Goal: Transaction & Acquisition: Purchase product/service

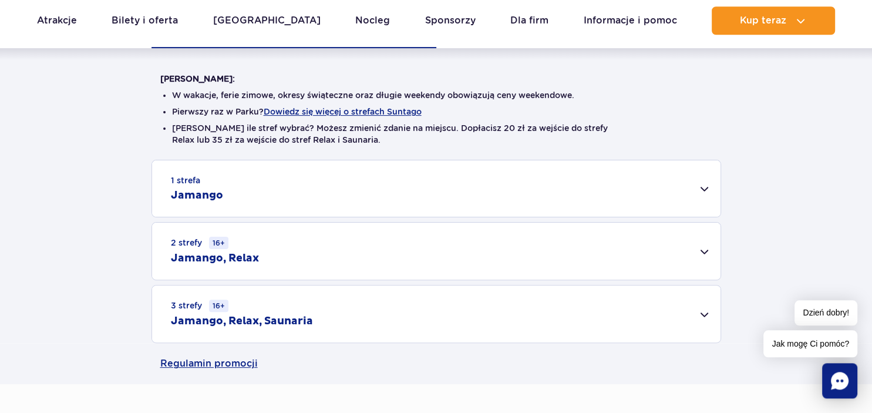
scroll to position [286, 0]
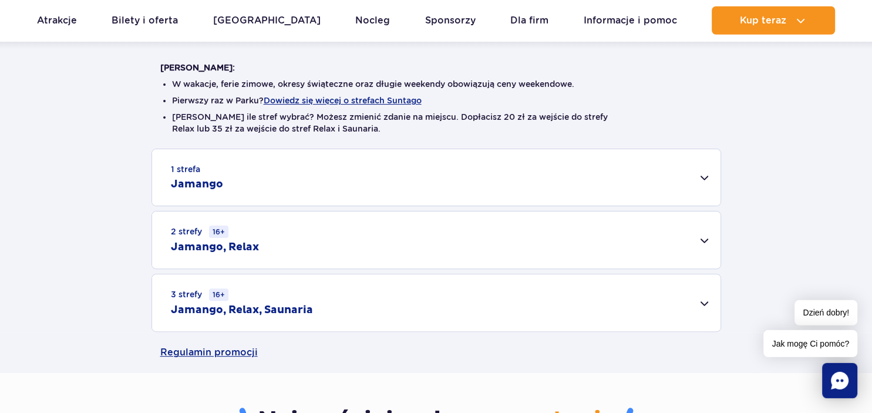
click at [706, 302] on div "3 strefy 16+ Jamango, Relax, Saunaria" at bounding box center [436, 302] width 569 height 57
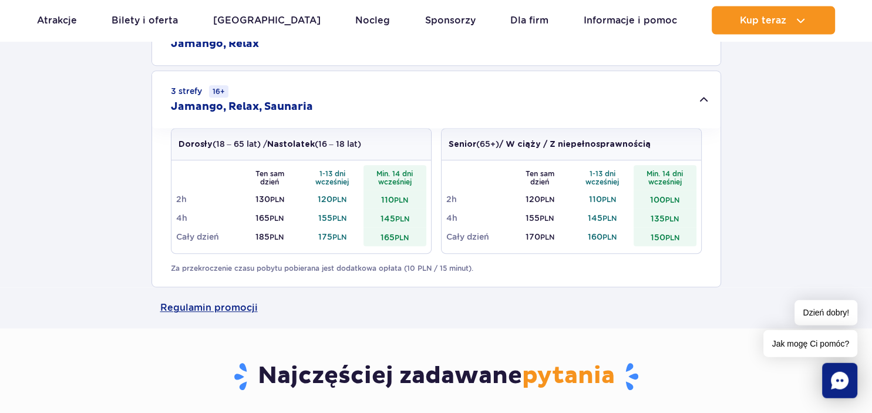
scroll to position [484, 0]
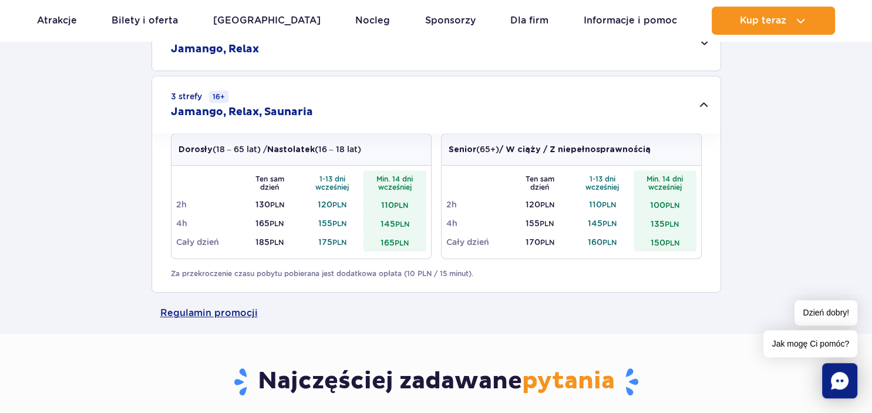
click at [395, 241] on td "165 PLN" at bounding box center [395, 242] width 63 height 19
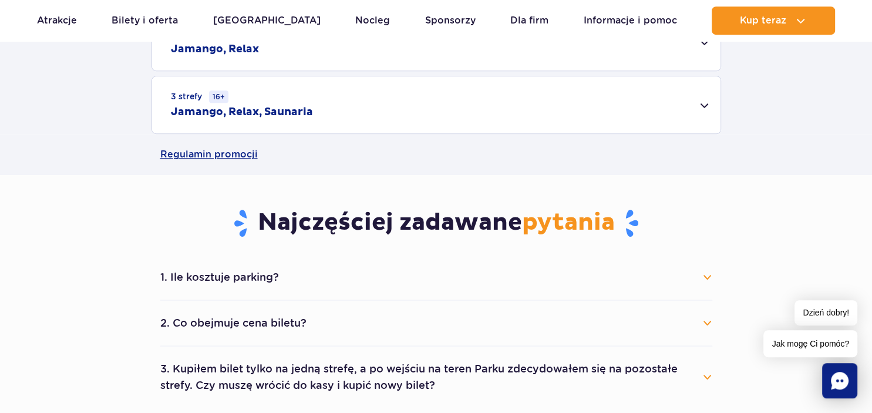
click at [342, 102] on div "3 strefy 16+ Jamango, Relax, Saunaria" at bounding box center [436, 104] width 569 height 57
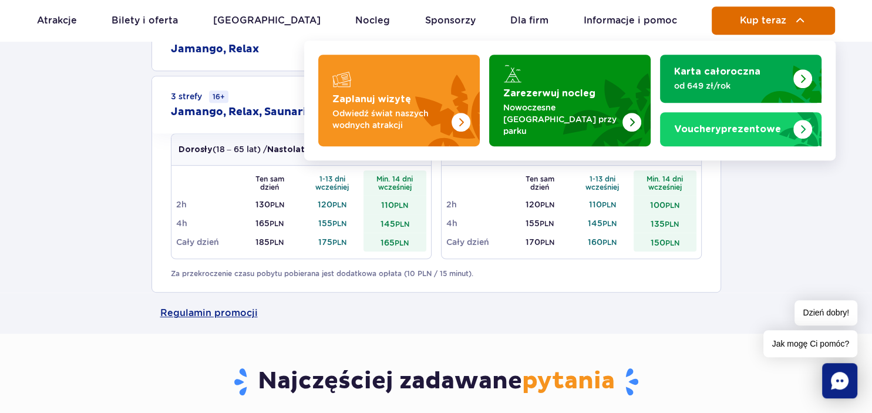
click at [763, 23] on span "Kup teraz" at bounding box center [763, 20] width 46 height 11
click at [797, 18] on img at bounding box center [801, 21] width 14 height 14
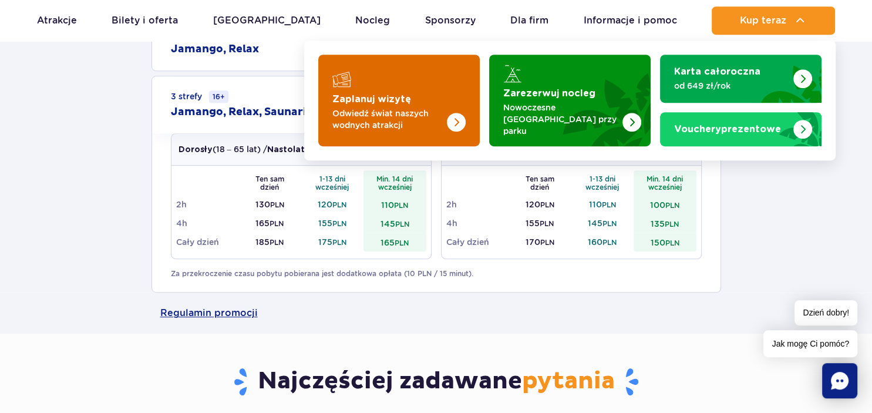
click at [382, 108] on p "Odwiedź świat naszych wodnych atrakcji" at bounding box center [389, 119] width 115 height 23
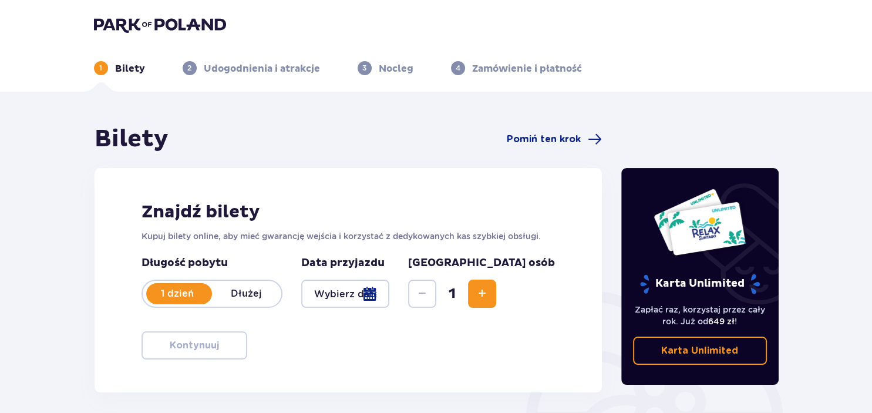
click at [390, 302] on div at bounding box center [345, 294] width 89 height 28
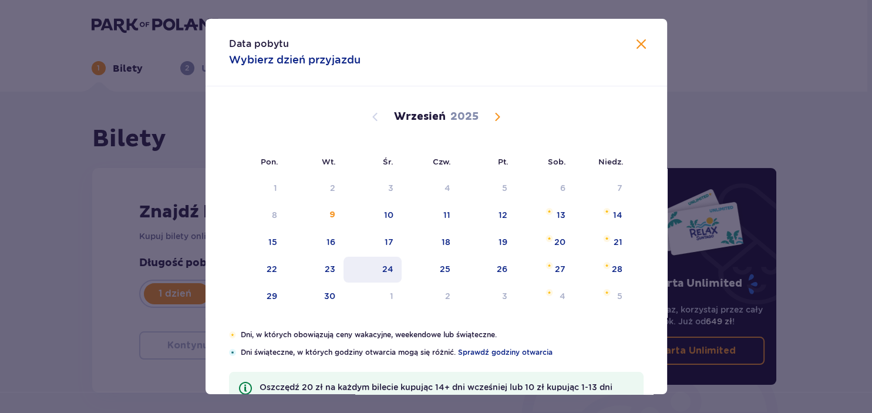
click at [391, 270] on div "24" at bounding box center [387, 269] width 11 height 12
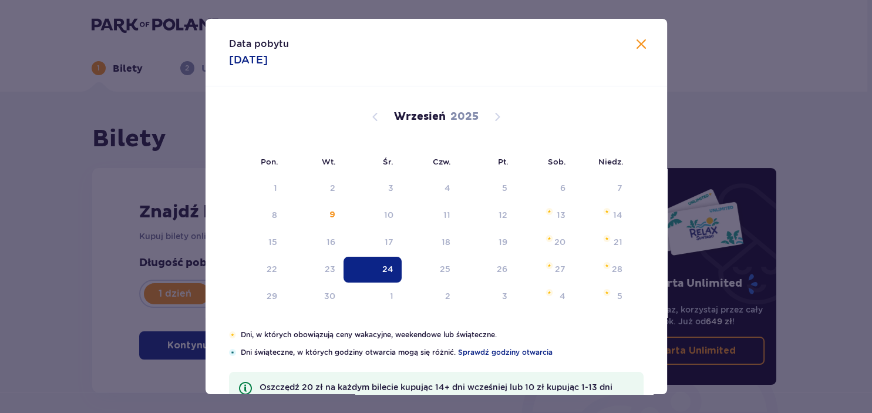
type input "24.09.25"
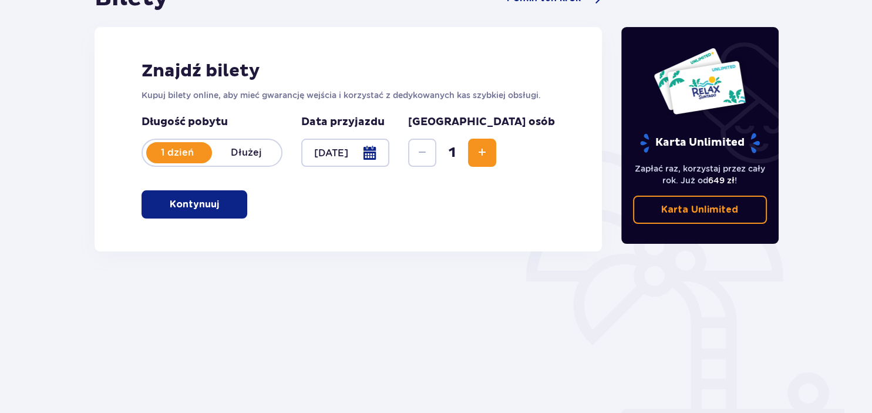
scroll to position [141, 0]
click at [174, 203] on p "Kontynuuj" at bounding box center [194, 204] width 49 height 13
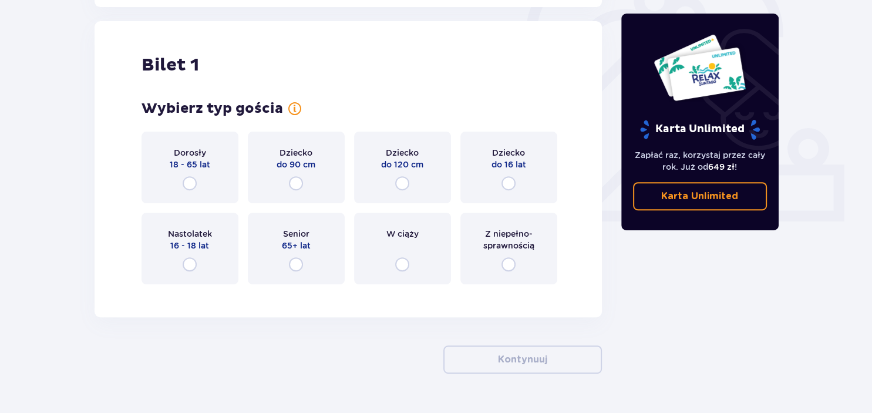
scroll to position [392, 0]
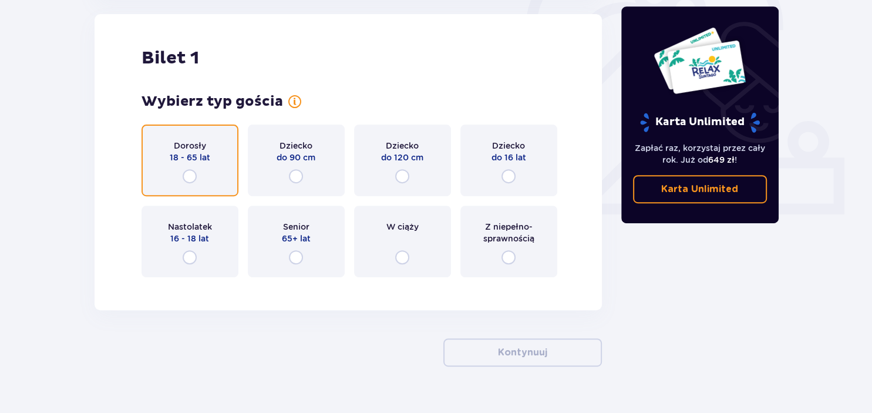
click at [187, 177] on input "radio" at bounding box center [190, 176] width 14 height 14
radio input "true"
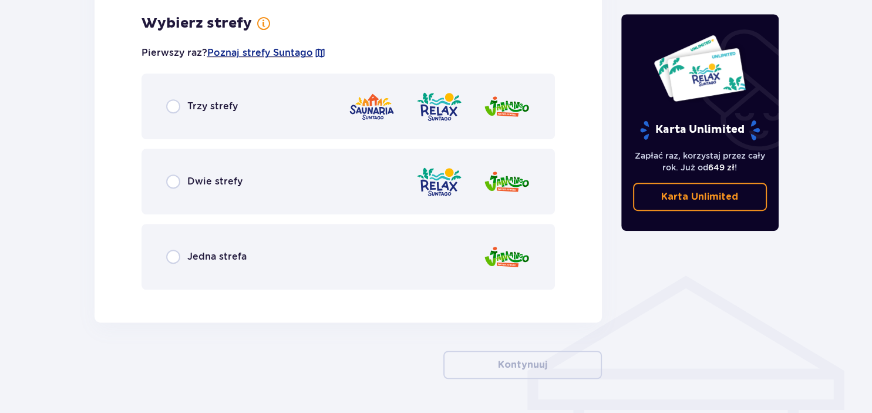
scroll to position [679, 0]
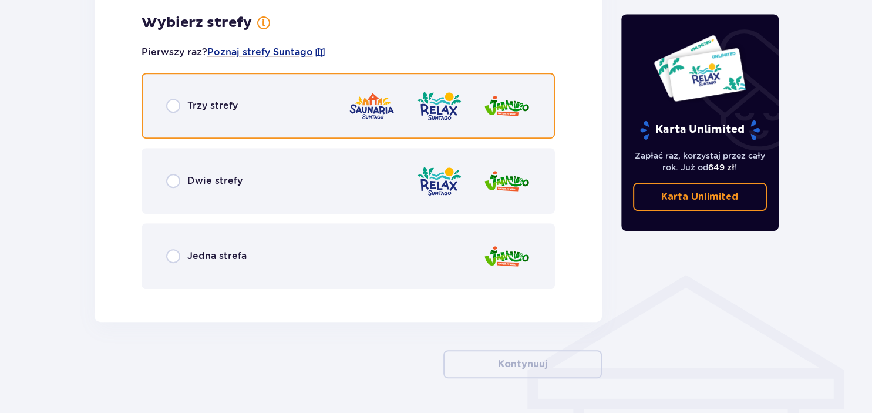
click at [173, 105] on input "radio" at bounding box center [173, 106] width 14 height 14
radio input "true"
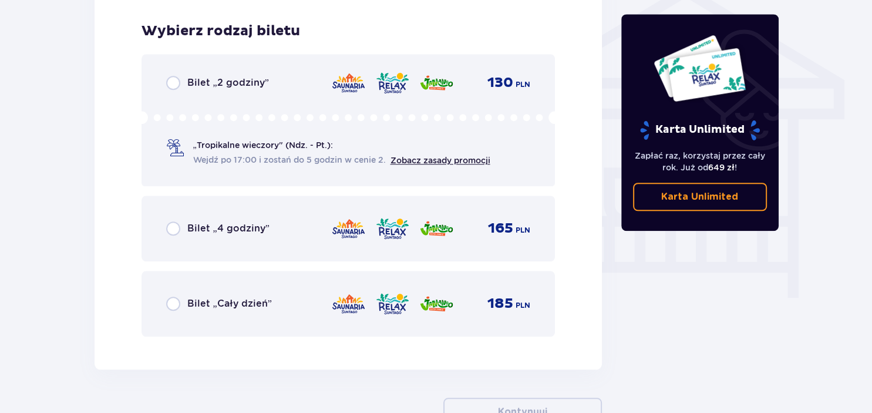
scroll to position [978, 0]
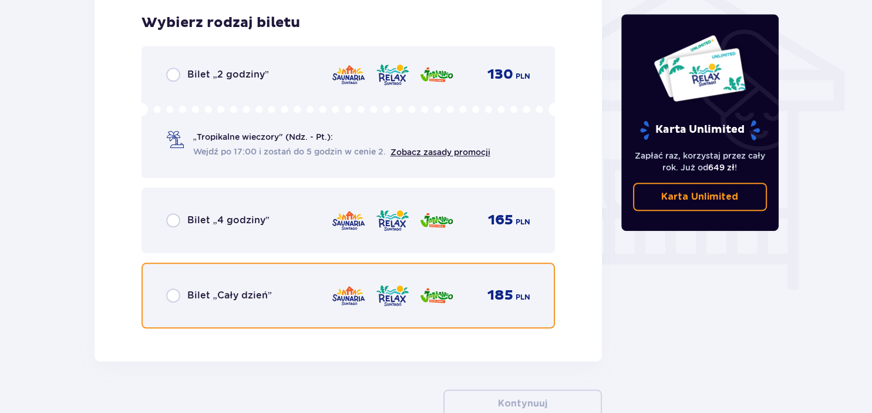
click at [170, 295] on input "radio" at bounding box center [173, 295] width 14 height 14
radio input "true"
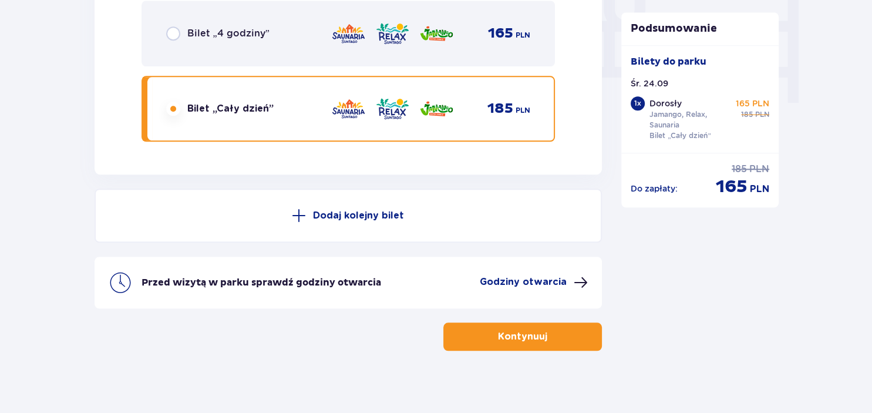
scroll to position [1171, 0]
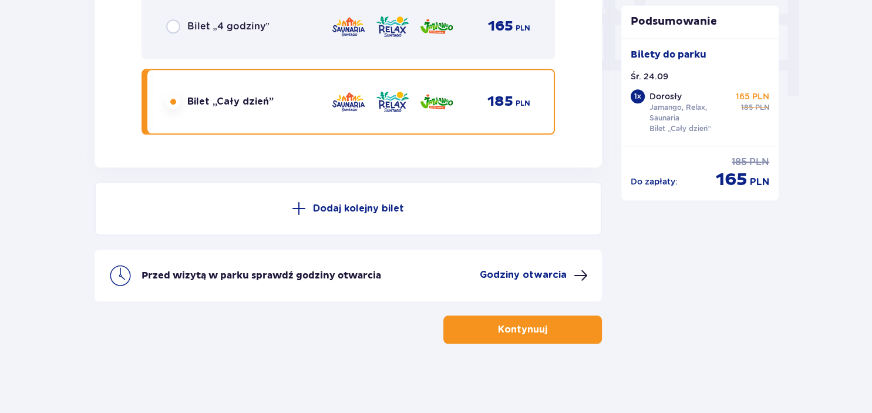
click at [525, 330] on p "Kontynuuj" at bounding box center [522, 329] width 49 height 13
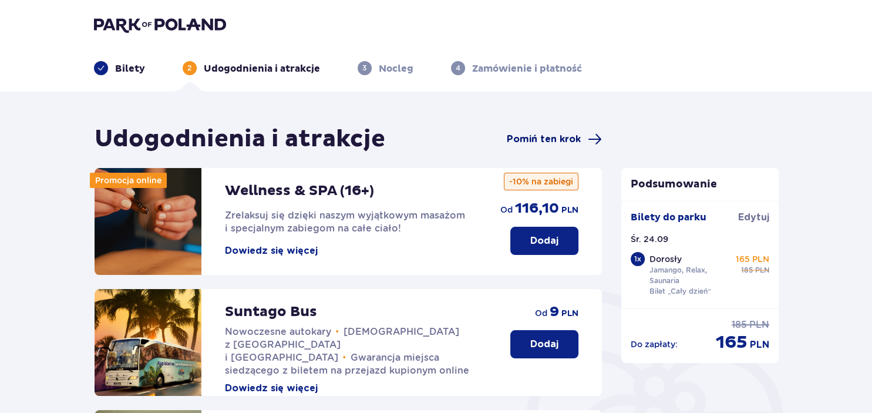
click at [561, 140] on span "Pomiń ten krok" at bounding box center [544, 139] width 74 height 13
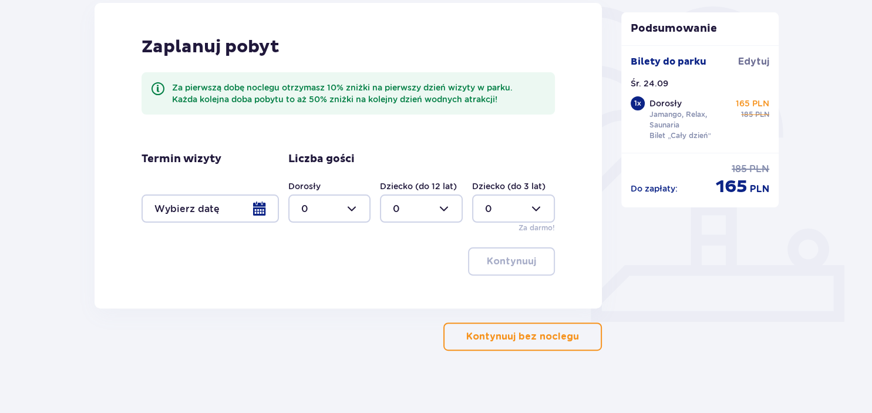
scroll to position [293, 0]
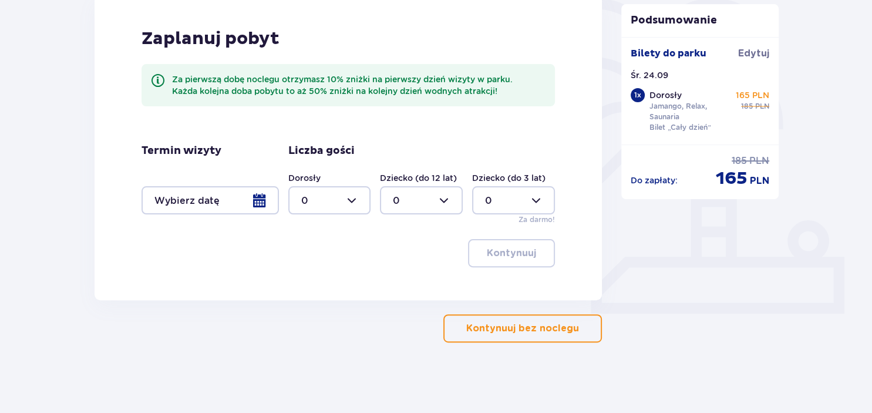
click at [528, 323] on p "Kontynuuj bez noclegu" at bounding box center [522, 328] width 113 height 13
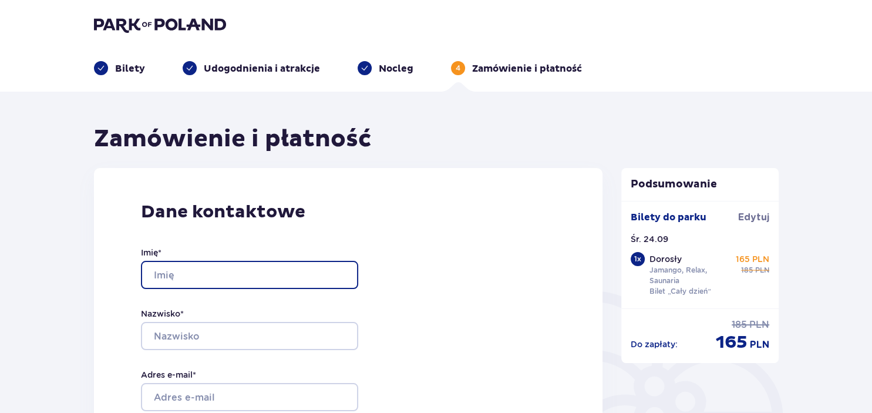
click at [169, 280] on input "Imię *" at bounding box center [249, 275] width 217 height 28
type input "Piotr"
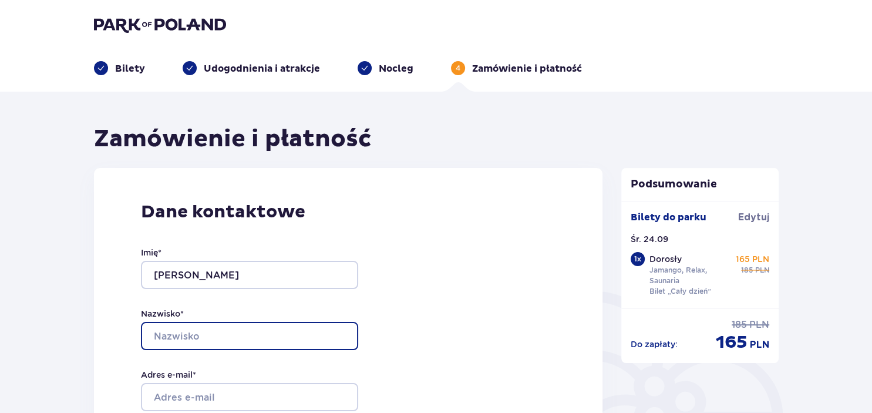
click at [169, 335] on input "Nazwisko *" at bounding box center [249, 336] width 217 height 28
type input "Drzewiecki"
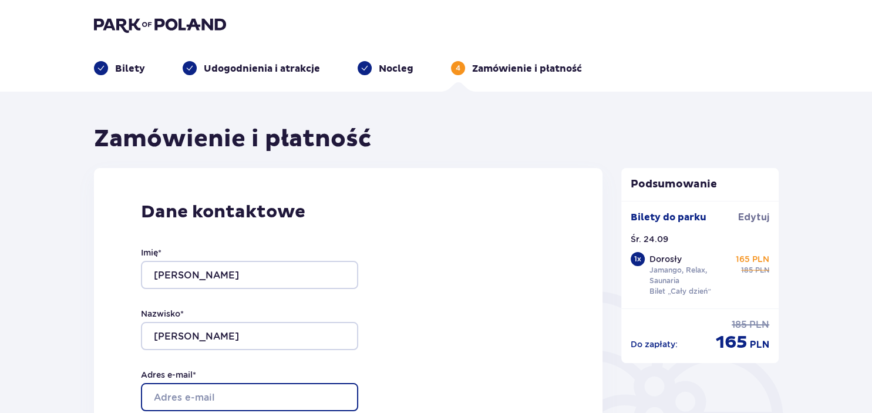
click at [174, 397] on input "Adres e-mail *" at bounding box center [249, 397] width 217 height 28
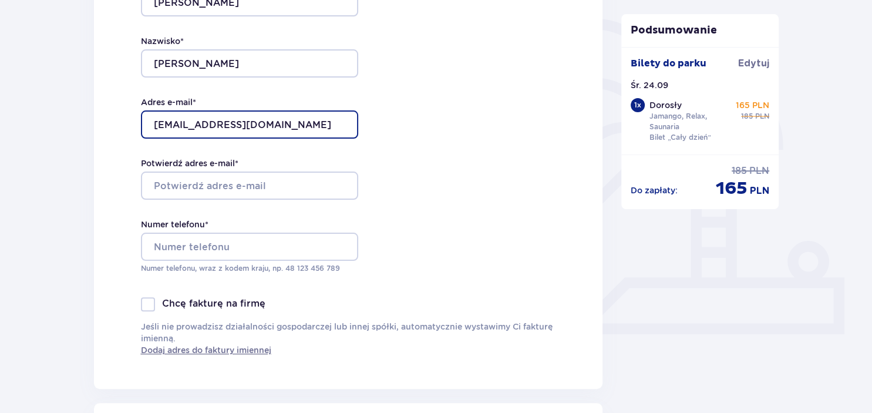
scroll to position [289, 0]
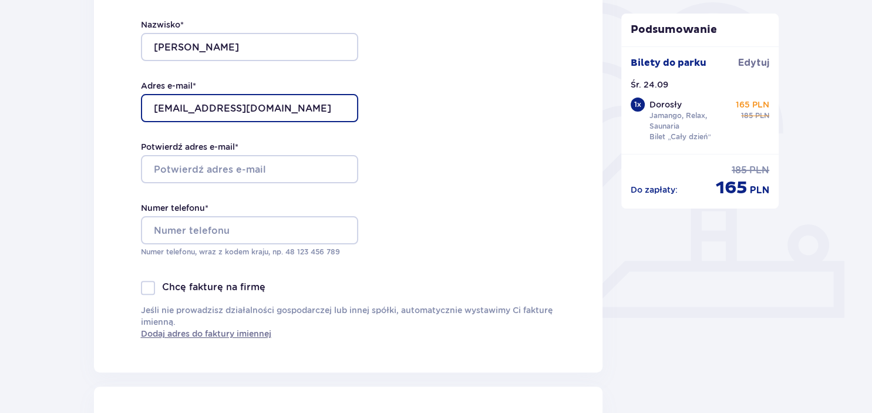
type input "[EMAIL_ADDRESS][DOMAIN_NAME]"
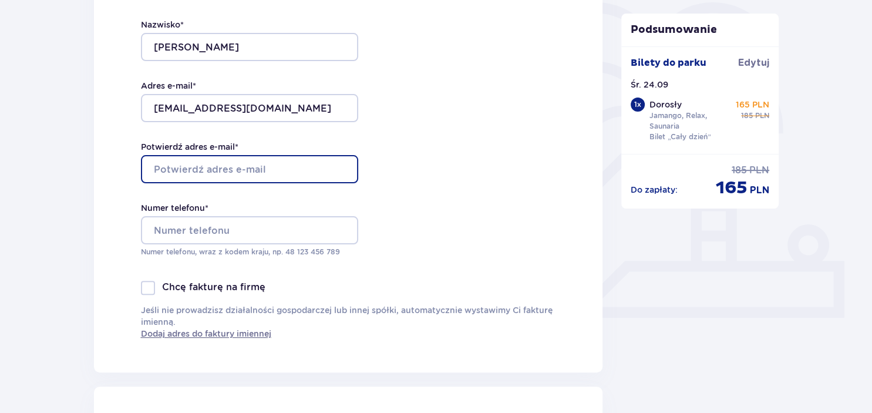
click at [179, 172] on input "Potwierdź adres e-mail *" at bounding box center [249, 169] width 217 height 28
type input "[EMAIL_ADDRESS][DOMAIN_NAME]"
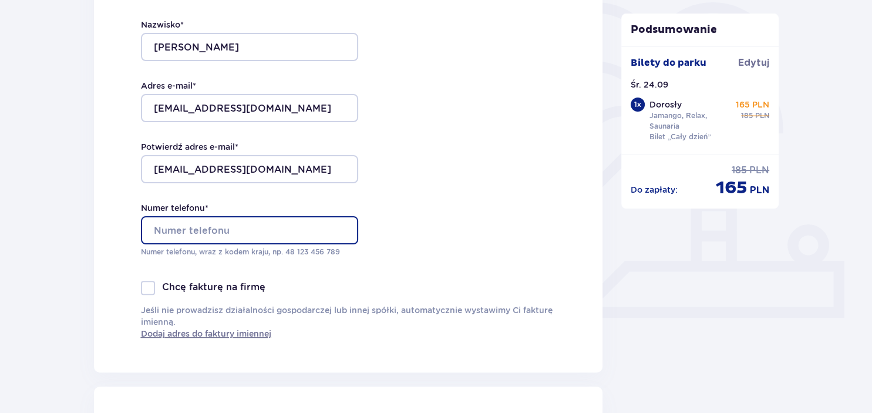
click at [170, 231] on input "Numer telefonu *" at bounding box center [249, 230] width 217 height 28
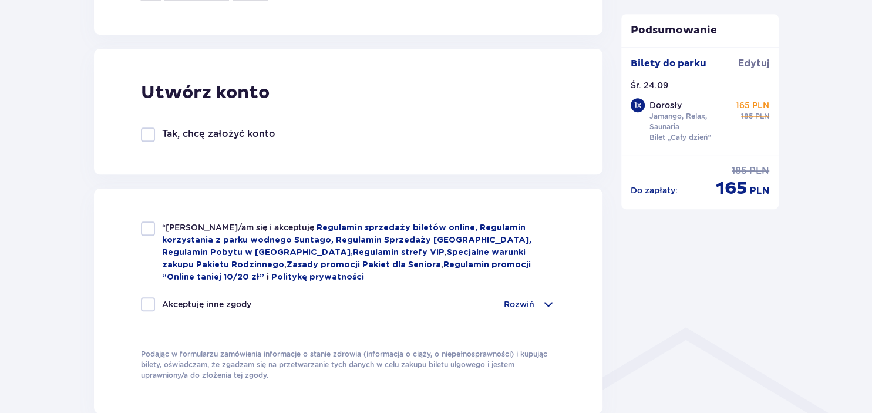
scroll to position [630, 0]
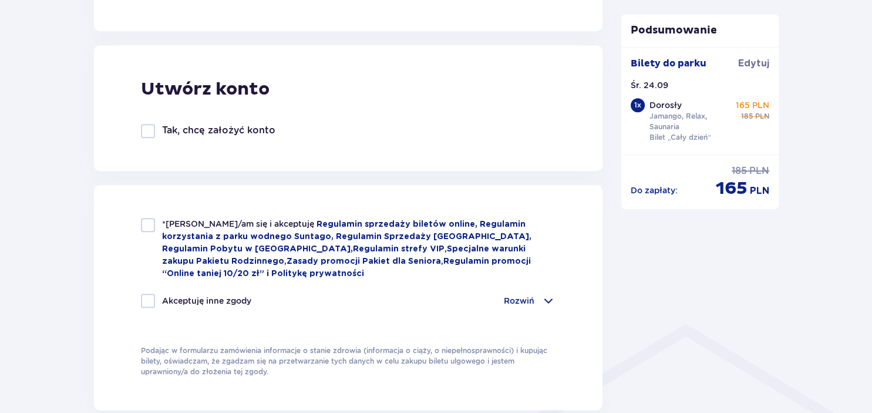
type input "698156018"
click at [149, 229] on div at bounding box center [148, 225] width 14 height 14
checkbox input "true"
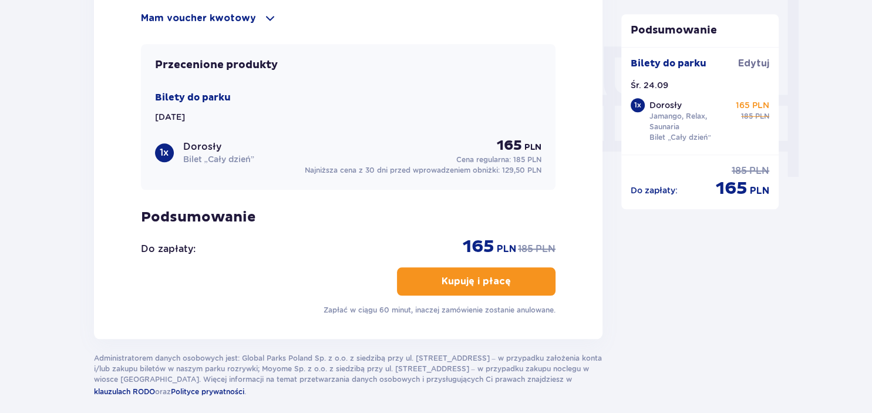
scroll to position [1092, 0]
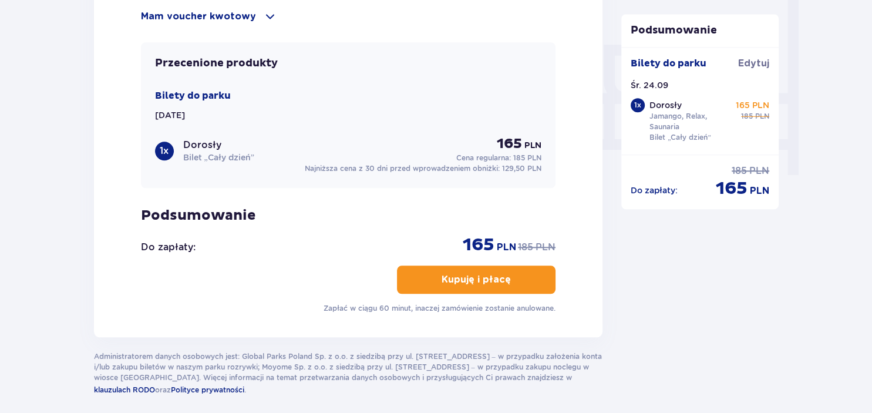
click at [497, 283] on p "Kupuję i płacę" at bounding box center [476, 279] width 69 height 13
